Goal: Task Accomplishment & Management: Manage account settings

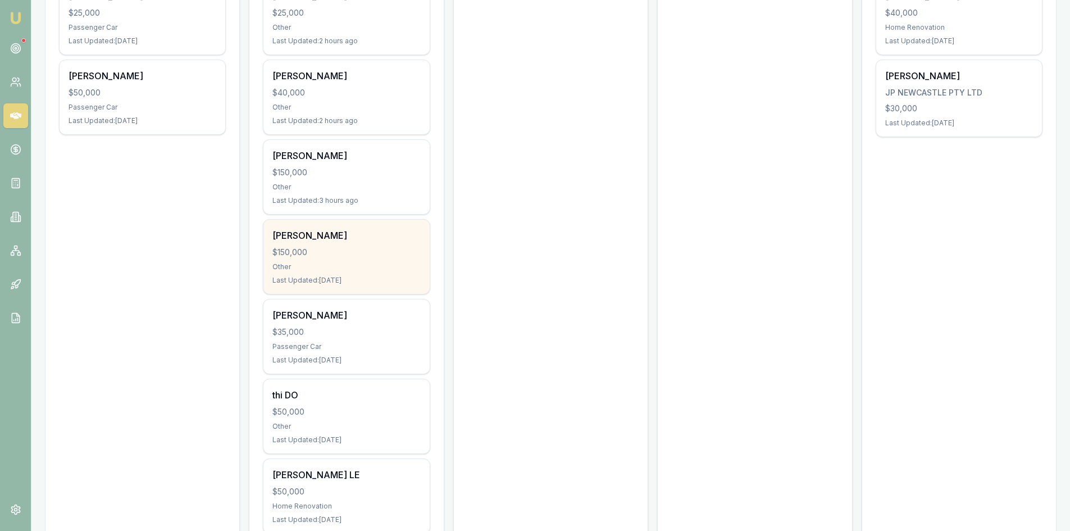
scroll to position [257, 0]
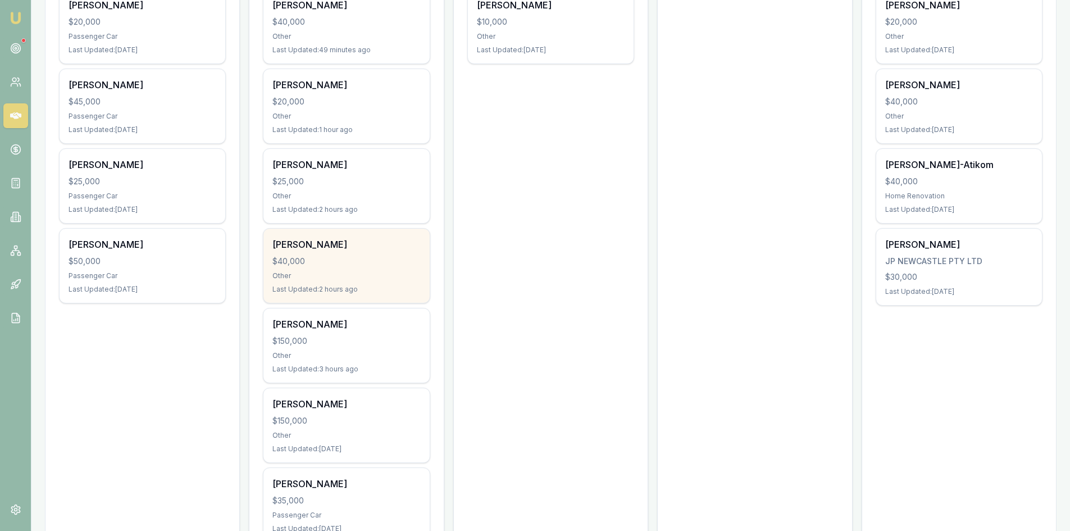
click at [323, 250] on div "[PERSON_NAME]" at bounding box center [346, 244] width 148 height 13
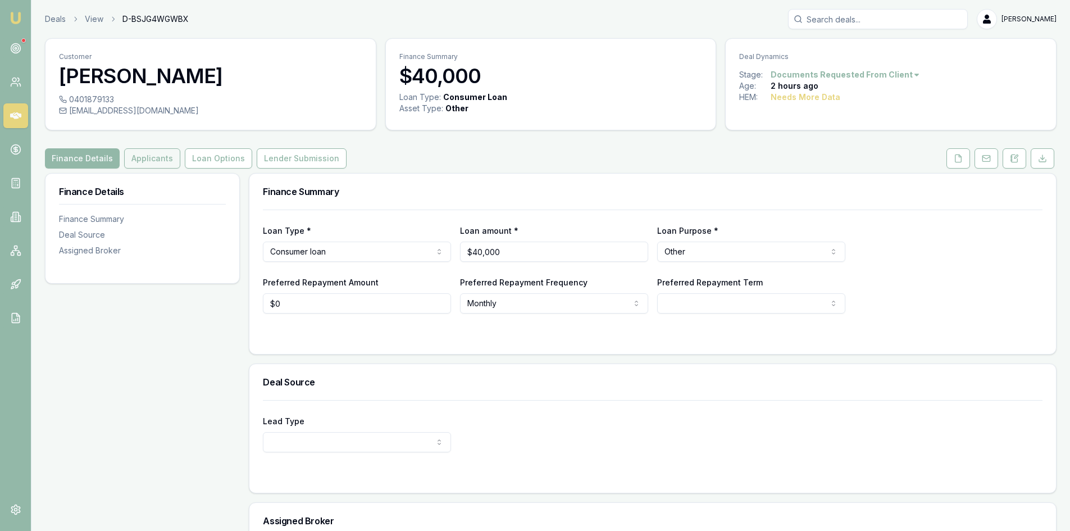
click at [141, 163] on button "Applicants" at bounding box center [152, 158] width 56 height 20
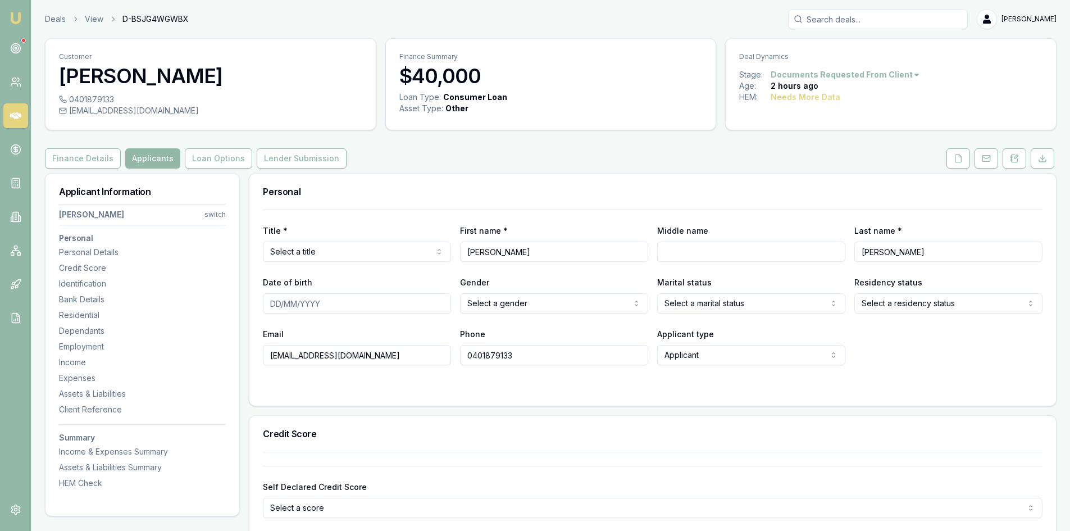
scroll to position [56, 0]
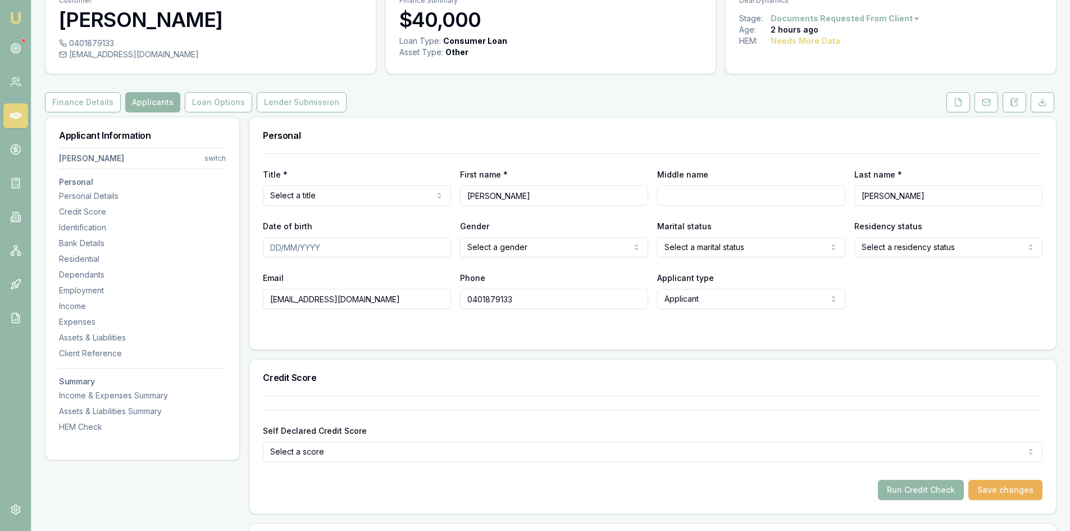
click at [402, 307] on input "[EMAIL_ADDRESS][DOMAIN_NAME]" at bounding box center [357, 299] width 188 height 20
click at [283, 300] on input "[EMAIL_ADDRESS][DOMAIN_NAME]" at bounding box center [357, 299] width 188 height 20
click at [284, 300] on input "[EMAIL_ADDRESS][DOMAIN_NAME]" at bounding box center [357, 299] width 188 height 20
click at [292, 297] on input "[EMAIL_ADDRESS][DOMAIN_NAME]" at bounding box center [357, 299] width 188 height 20
type input "[EMAIL_ADDRESS][DOMAIN_NAME]"
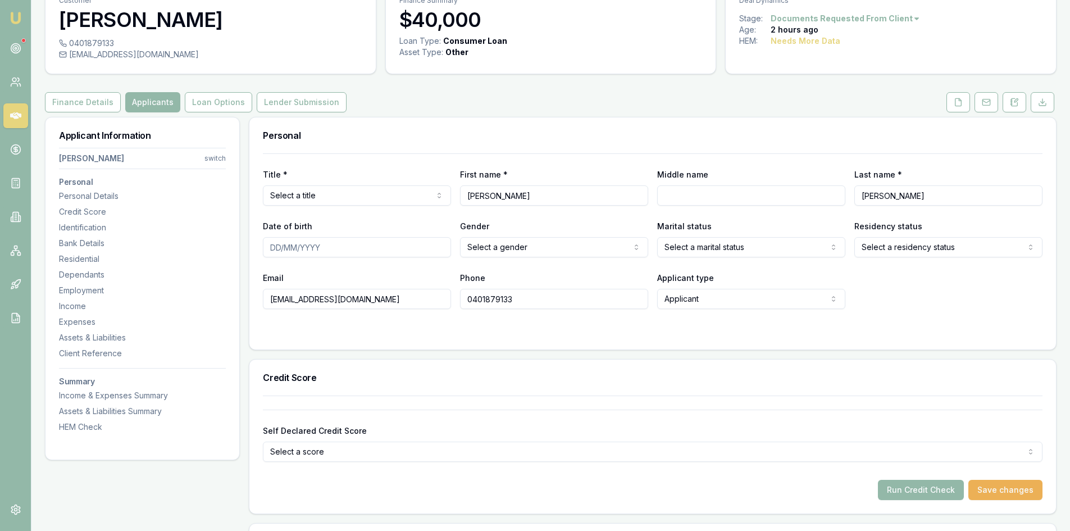
click at [393, 362] on div "Credit Score" at bounding box center [652, 378] width 807 height 36
drag, startPoint x: 1000, startPoint y: 493, endPoint x: 983, endPoint y: 493, distance: 16.9
click at [1001, 493] on button "Save changes" at bounding box center [1006, 490] width 74 height 20
click at [963, 99] on button at bounding box center [959, 102] width 24 height 20
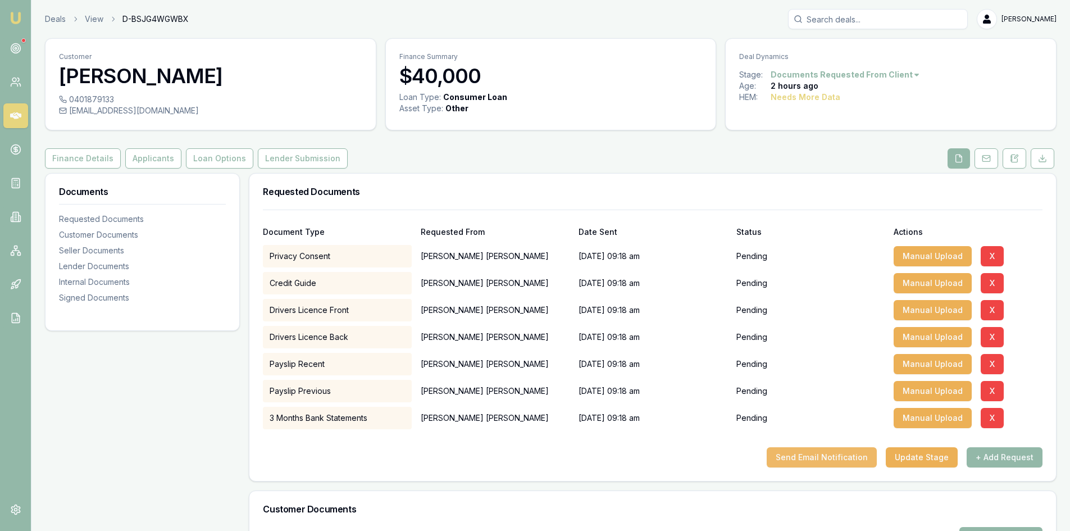
click at [819, 460] on button "Send Email Notification" at bounding box center [822, 457] width 110 height 20
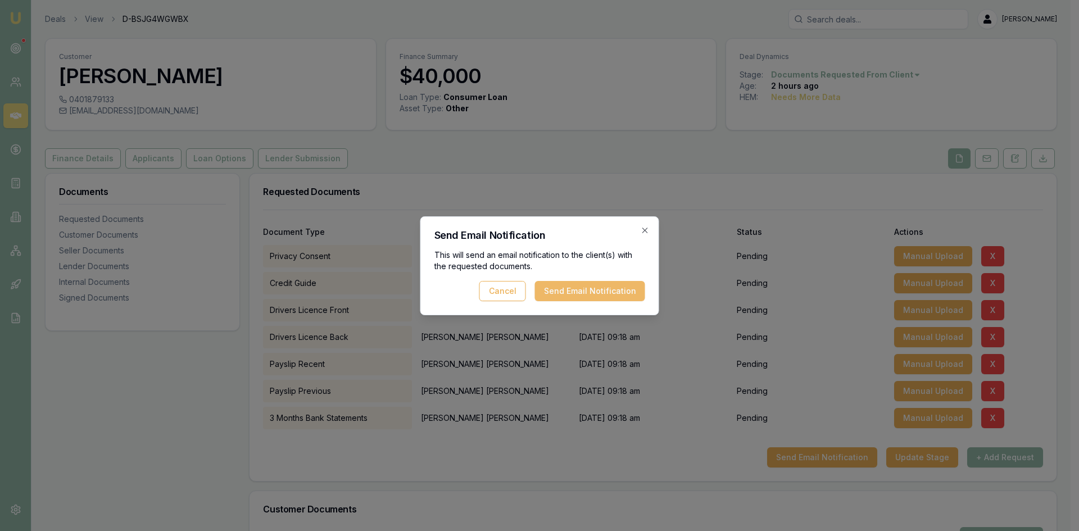
click at [601, 293] on button "Send Email Notification" at bounding box center [590, 291] width 110 height 20
